Goal: Use online tool/utility

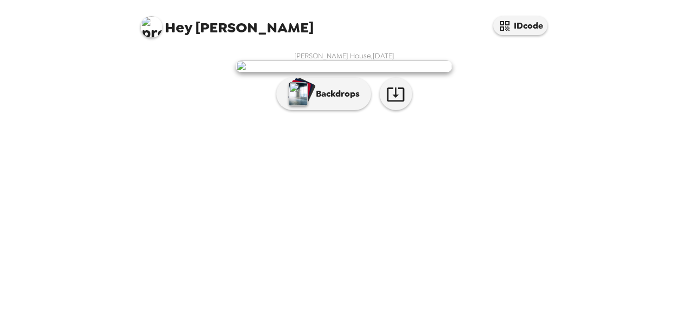
scroll to position [72, 0]
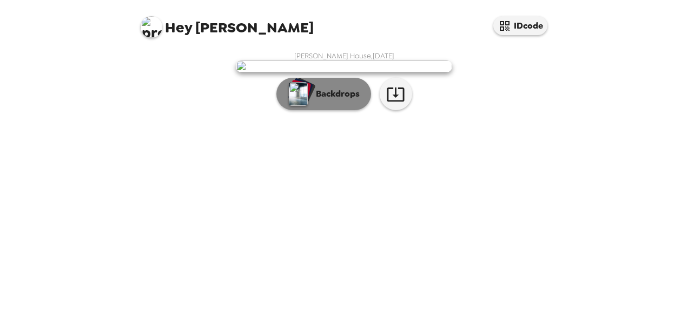
click at [328, 101] on p "Backdrops" at bounding box center [334, 94] width 49 height 13
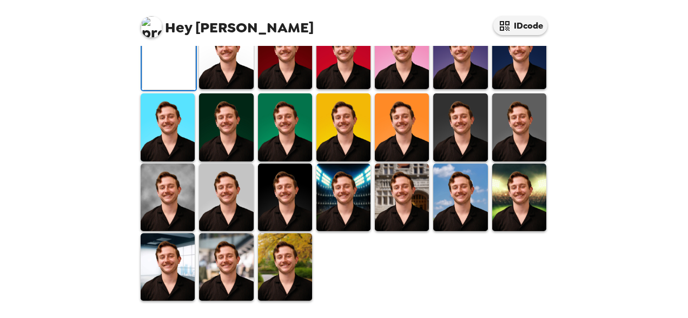
scroll to position [260, 0]
click at [231, 89] on img at bounding box center [226, 56] width 54 height 68
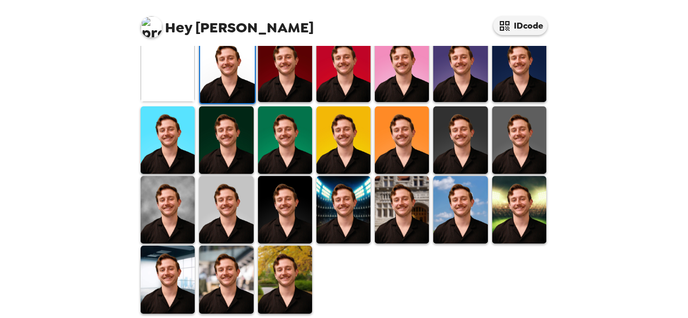
scroll to position [331, 0]
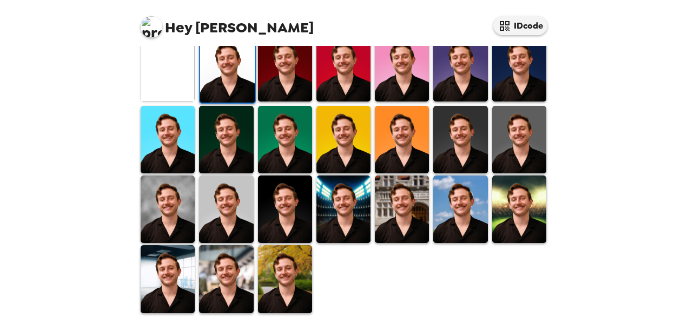
click at [235, 275] on img at bounding box center [226, 279] width 54 height 68
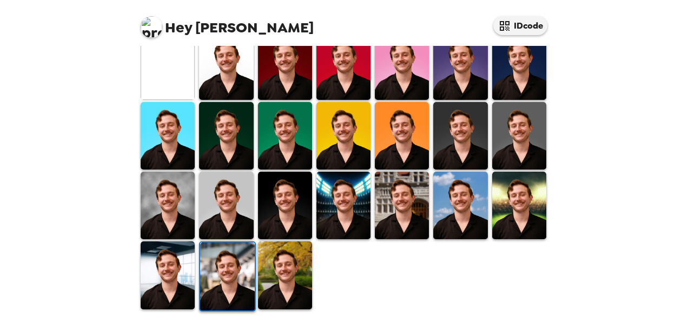
scroll to position [334, 0]
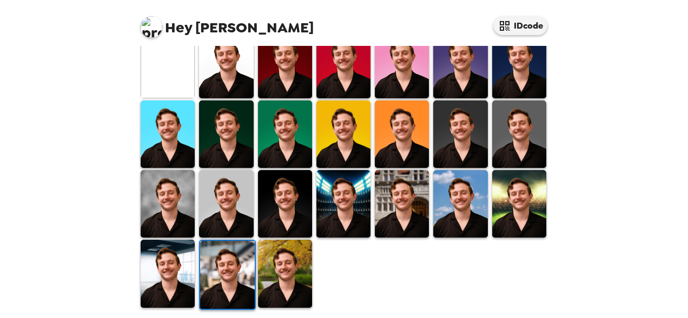
click at [154, 282] on img at bounding box center [168, 274] width 54 height 68
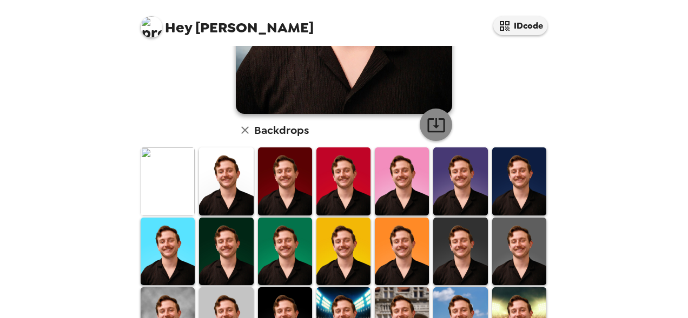
scroll to position [223, 0]
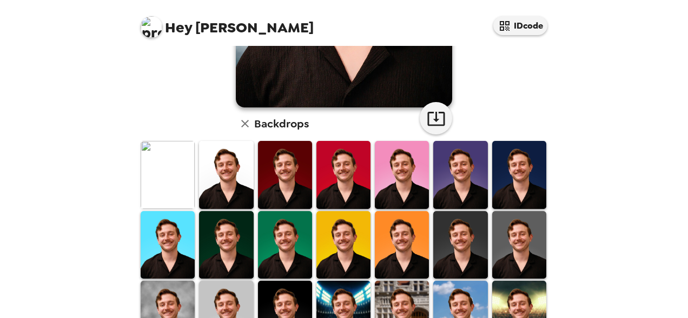
click at [500, 164] on img at bounding box center [519, 175] width 54 height 68
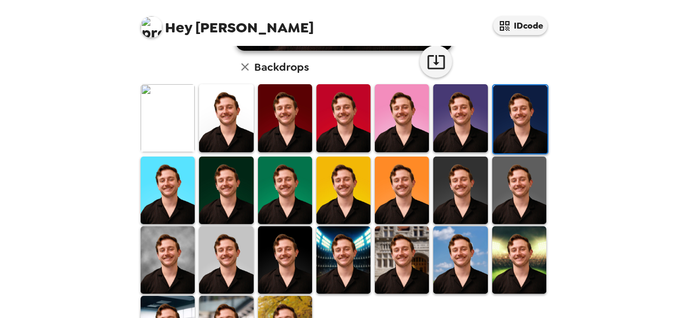
scroll to position [281, 0]
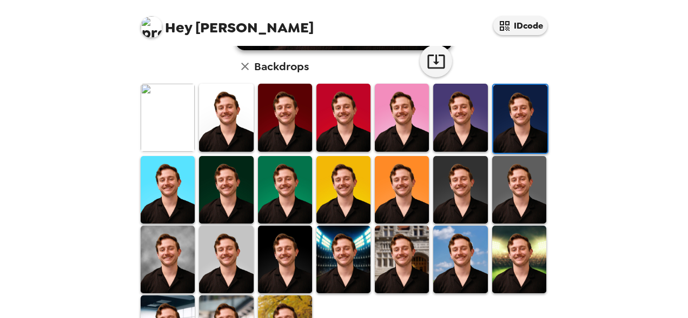
click at [224, 132] on img at bounding box center [226, 118] width 54 height 68
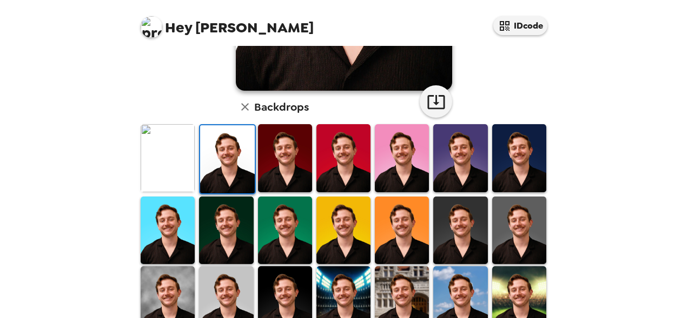
scroll to position [337, 0]
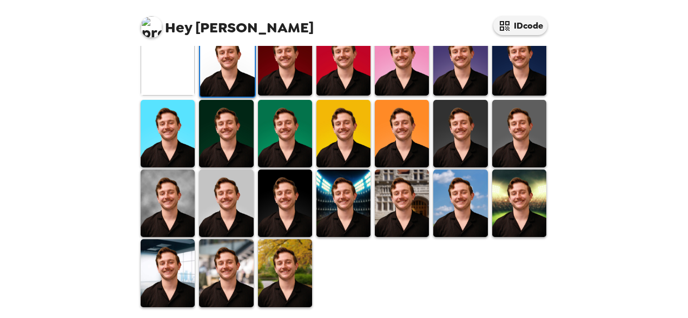
click at [164, 262] on img at bounding box center [168, 274] width 54 height 68
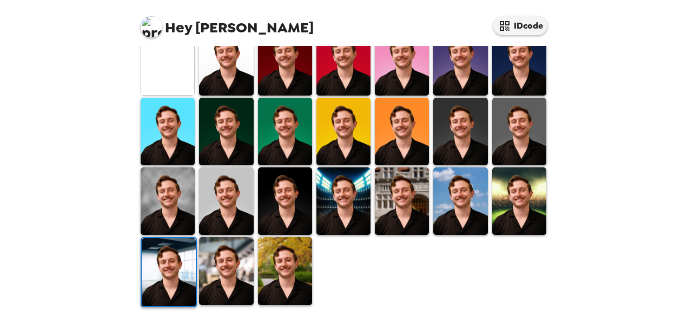
click at [224, 278] on img at bounding box center [226, 271] width 54 height 68
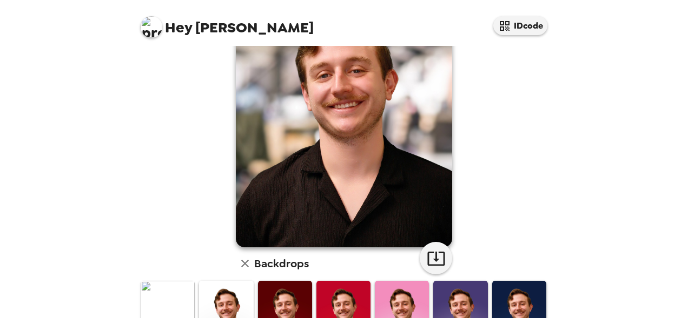
scroll to position [84, 0]
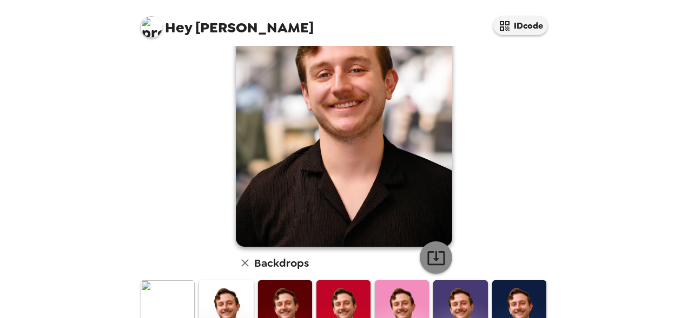
click at [436, 253] on icon "button" at bounding box center [436, 258] width 19 height 19
